Goal: Navigation & Orientation: Find specific page/section

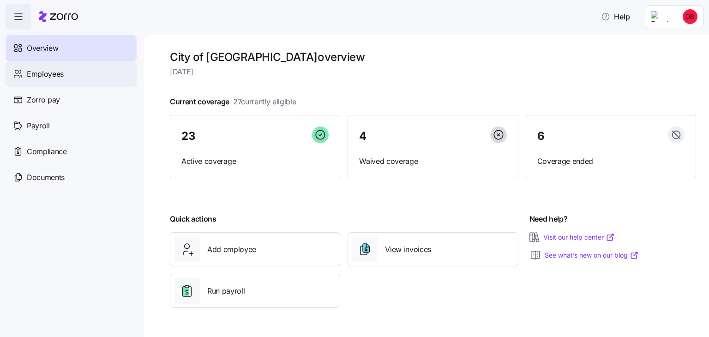
click at [36, 70] on span "Employees" at bounding box center [45, 74] width 37 height 12
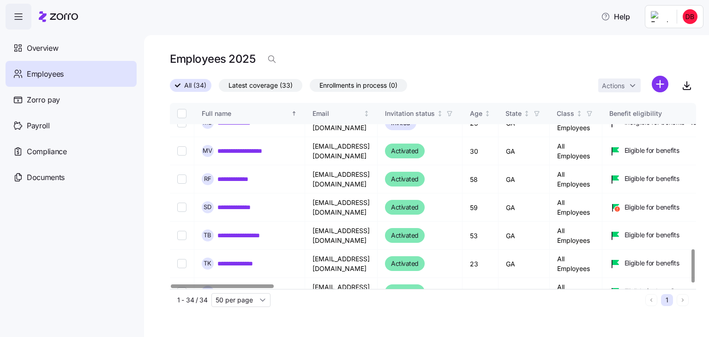
scroll to position [814, 0]
